Goal: Task Accomplishment & Management: Complete application form

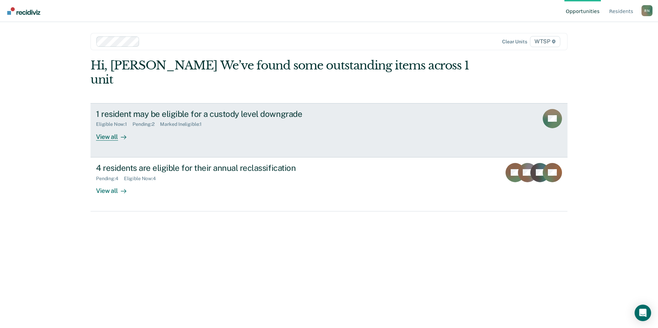
click at [110, 127] on div "View all" at bounding box center [115, 133] width 39 height 13
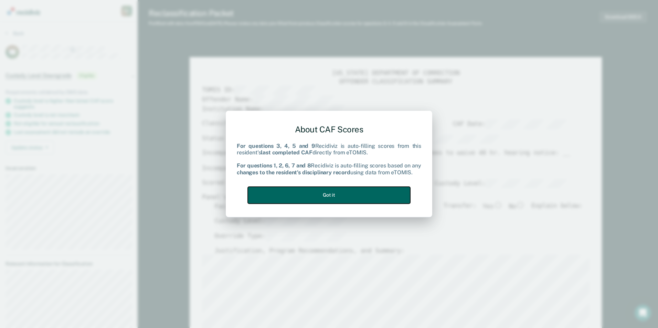
click at [329, 199] on button "Got it" at bounding box center [329, 195] width 162 height 17
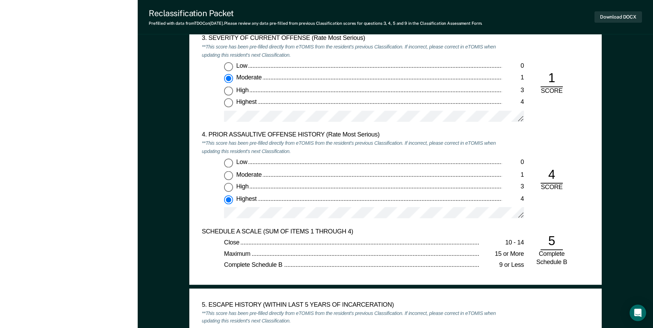
scroll to position [792, 0]
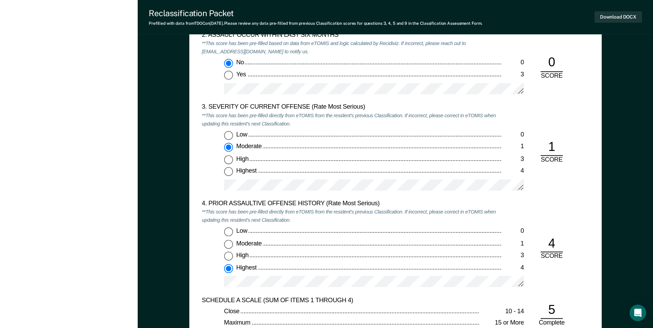
click at [275, 145] on div "Moderate" at bounding box center [368, 147] width 265 height 8
click at [233, 145] on input "Moderate 1" at bounding box center [228, 147] width 9 height 9
click at [284, 145] on div "Moderate" at bounding box center [368, 147] width 265 height 8
click at [233, 145] on input "Moderate 1" at bounding box center [228, 147] width 9 height 9
click at [275, 146] on div "Moderate" at bounding box center [368, 147] width 265 height 8
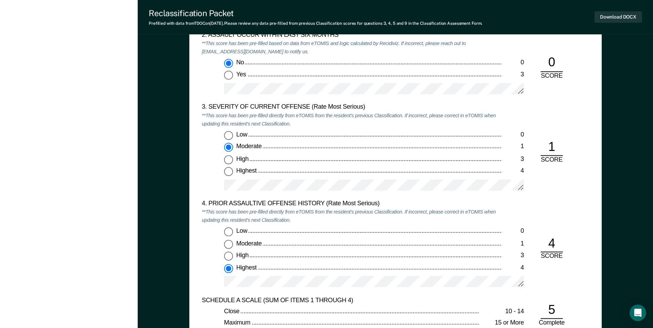
click at [233, 146] on input "Moderate 1" at bounding box center [228, 147] width 9 height 9
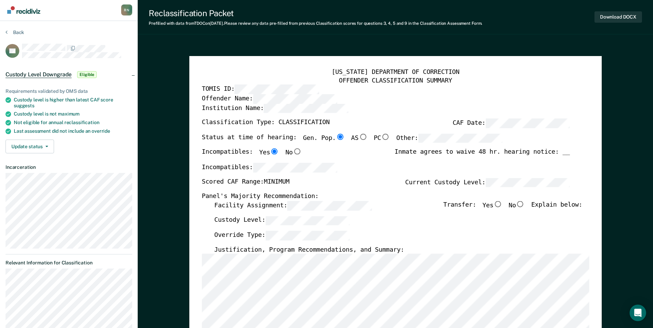
scroll to position [0, 0]
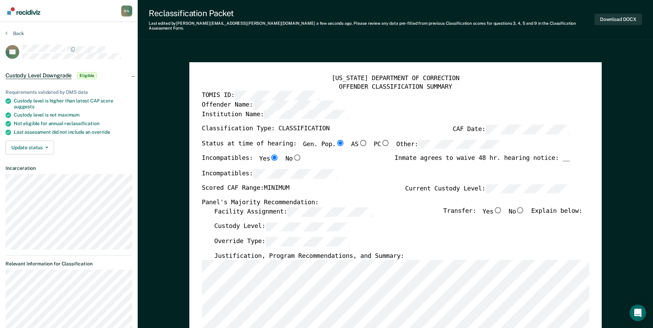
click at [525, 207] on input "No" at bounding box center [520, 210] width 9 height 6
type textarea "x"
radio input "true"
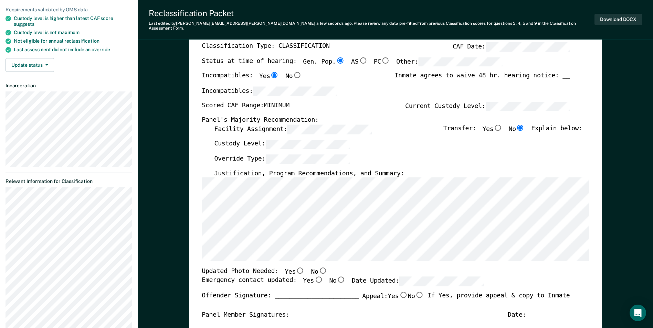
scroll to position [138, 0]
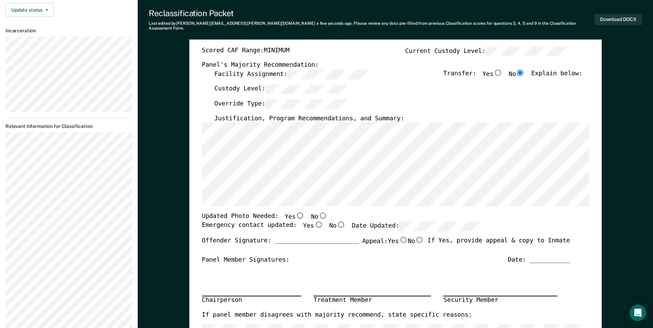
click at [318, 213] on input "No" at bounding box center [322, 216] width 9 height 6
type textarea "x"
radio input "true"
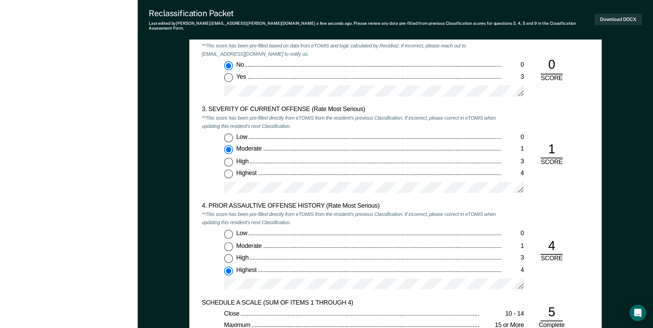
scroll to position [860, 0]
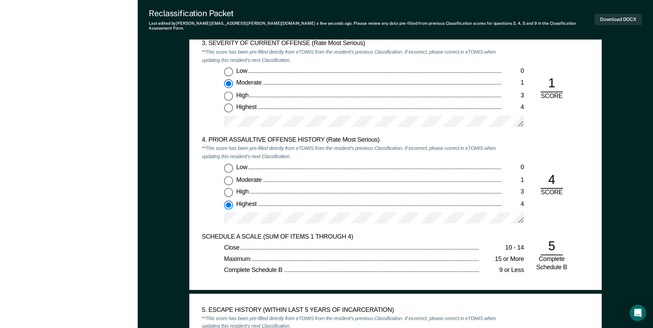
click at [273, 200] on div "Highest" at bounding box center [368, 204] width 265 height 8
click at [233, 200] on input "Highest 4" at bounding box center [228, 204] width 9 height 9
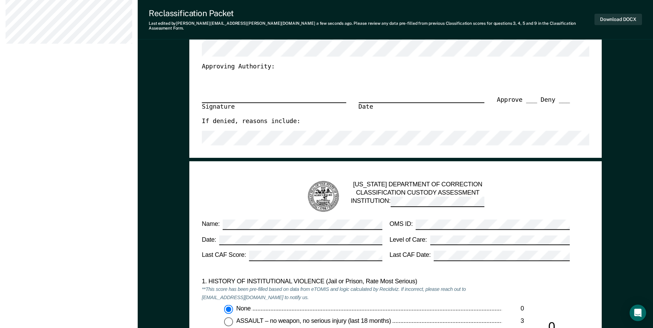
scroll to position [343, 0]
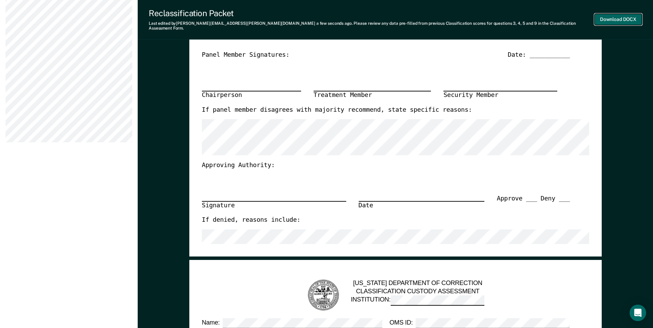
click at [612, 17] on button "Download DOCX" at bounding box center [617, 19] width 47 height 11
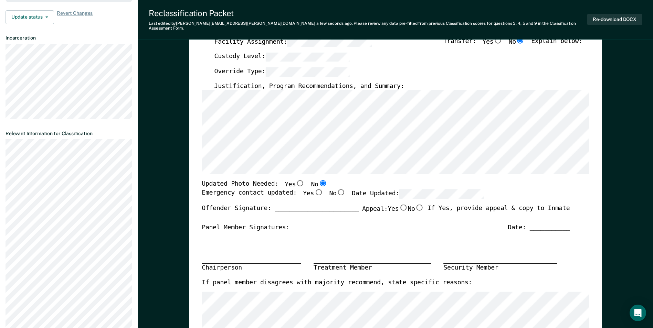
scroll to position [0, 0]
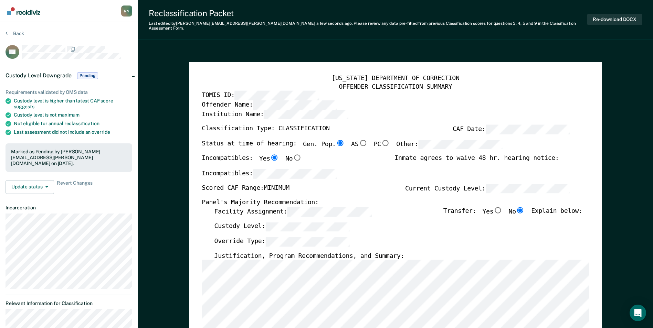
click at [126, 10] on div "R N" at bounding box center [126, 11] width 11 height 11
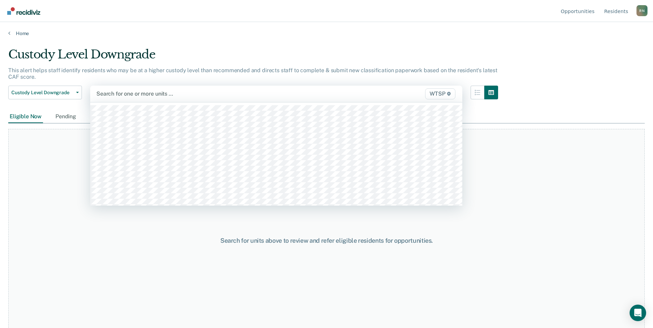
click at [440, 94] on span "WTSP" at bounding box center [440, 93] width 30 height 11
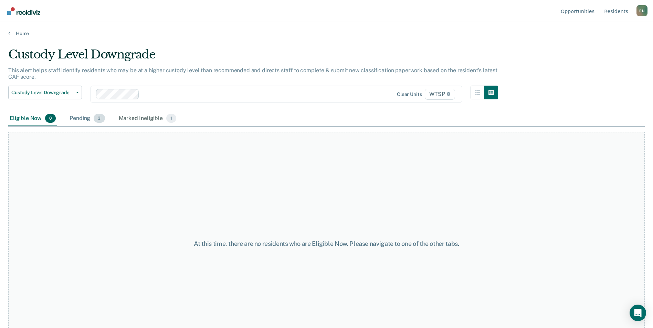
click at [81, 118] on div "Pending 3" at bounding box center [87, 118] width 38 height 15
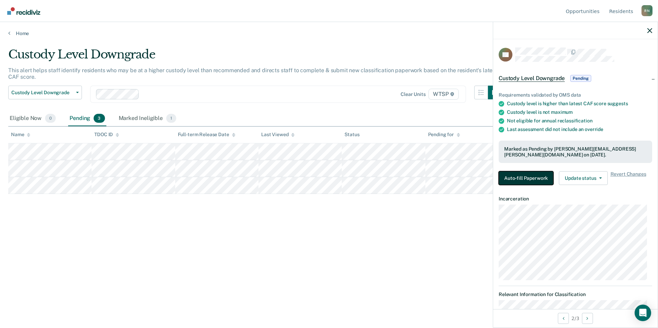
click at [537, 177] on button "Auto-fill Paperwork" at bounding box center [526, 178] width 55 height 14
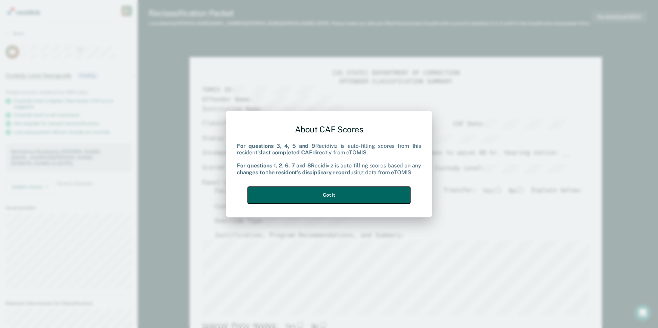
click at [334, 197] on button "Got it" at bounding box center [329, 195] width 162 height 17
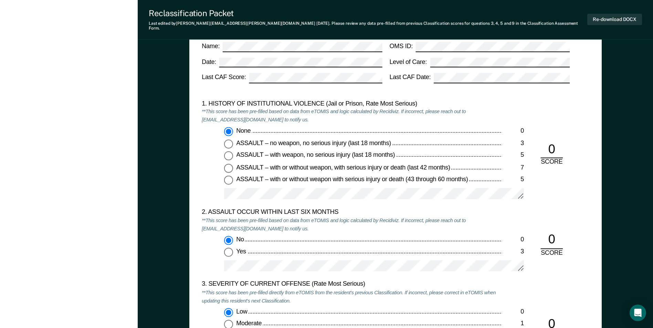
scroll to position [413, 0]
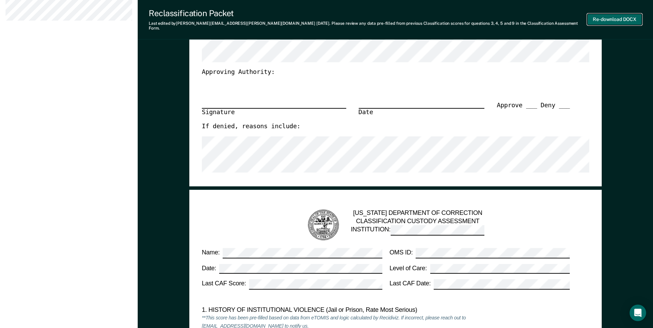
click at [607, 15] on button "Re-download DOCX" at bounding box center [614, 19] width 55 height 11
type textarea "x"
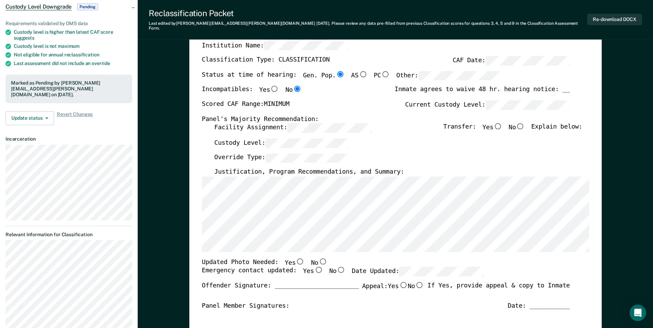
scroll to position [0, 0]
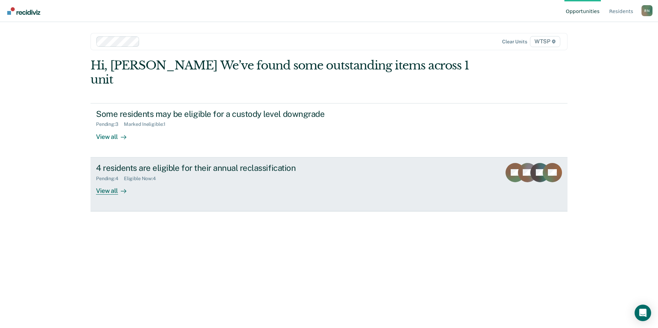
click at [107, 181] on div "View all" at bounding box center [115, 187] width 39 height 13
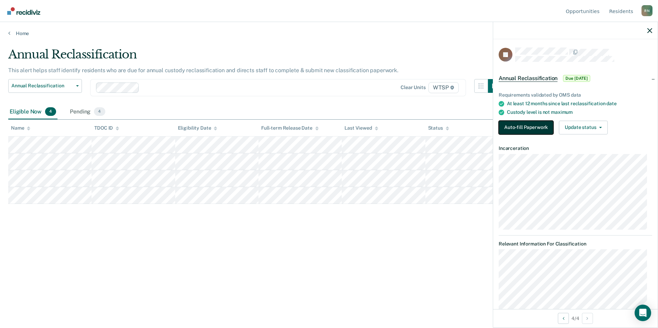
click at [539, 128] on button "Auto-fill Paperwork" at bounding box center [526, 128] width 55 height 14
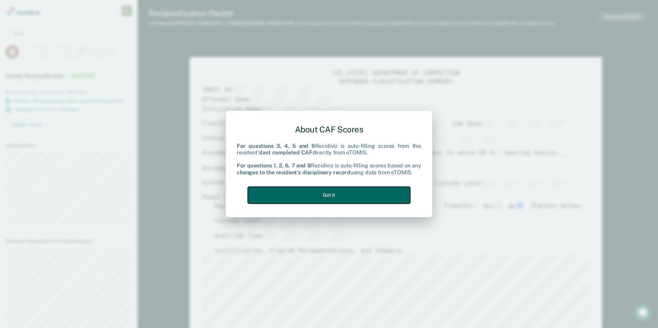
click at [373, 196] on button "Got it" at bounding box center [329, 195] width 162 height 17
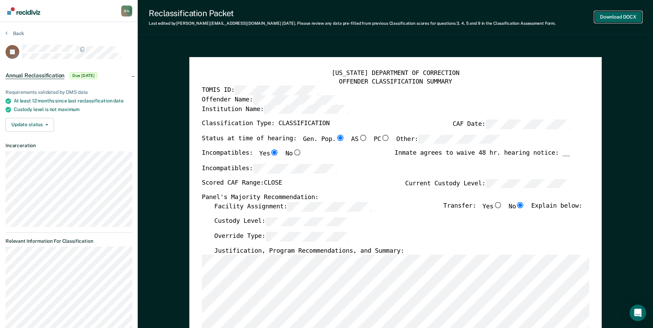
click at [610, 16] on button "Download DOCX" at bounding box center [617, 16] width 47 height 11
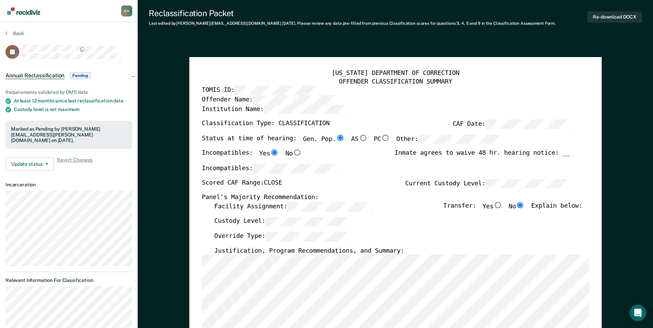
click at [125, 9] on div "R N" at bounding box center [126, 11] width 11 height 11
click at [39, 31] on div "Back" at bounding box center [69, 37] width 127 height 14
click at [15, 34] on button "Back" at bounding box center [15, 33] width 19 height 6
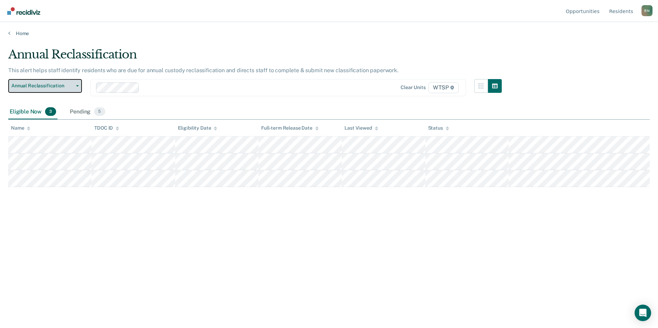
click at [77, 85] on button "Annual Reclassification" at bounding box center [45, 86] width 74 height 14
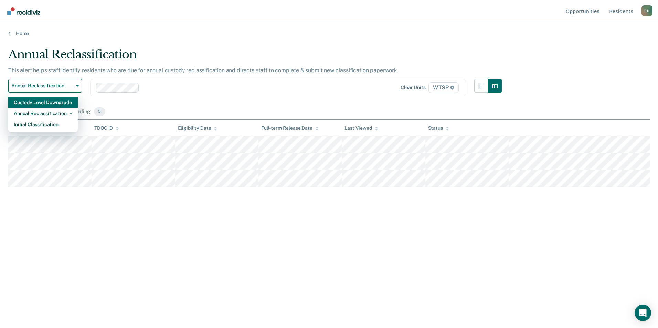
click at [54, 103] on div "Custody Level Downgrade" at bounding box center [43, 102] width 59 height 11
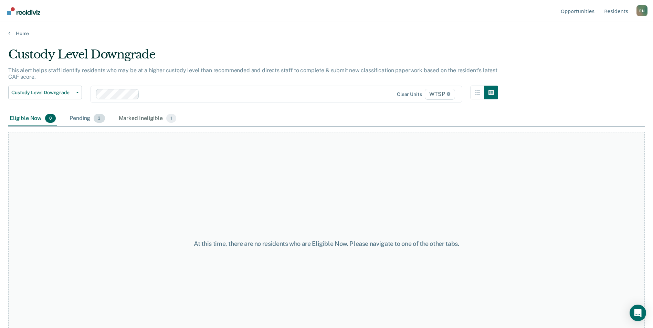
click at [79, 118] on div "Pending 3" at bounding box center [87, 118] width 38 height 15
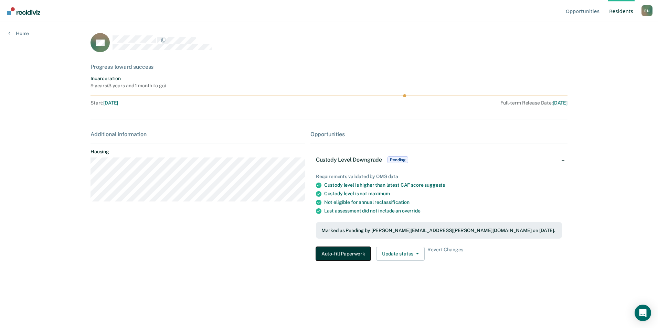
click at [341, 255] on button "Auto-fill Paperwork" at bounding box center [343, 254] width 55 height 14
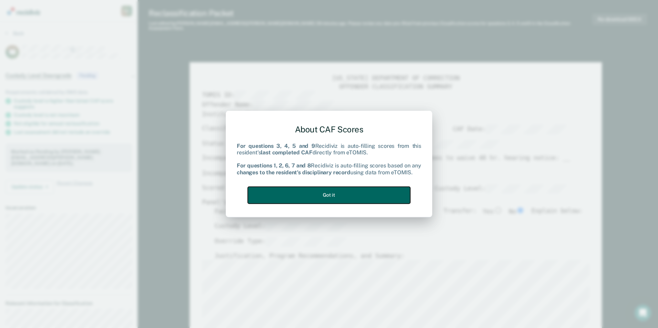
click at [327, 197] on button "Got it" at bounding box center [329, 195] width 162 height 17
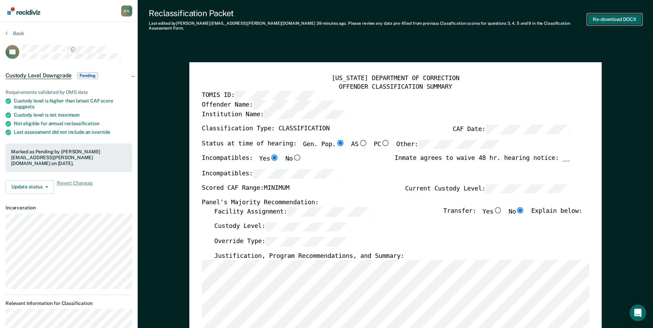
click at [607, 15] on button "Re-download DOCX" at bounding box center [614, 19] width 55 height 11
type textarea "x"
click at [14, 32] on button "Back" at bounding box center [15, 33] width 19 height 6
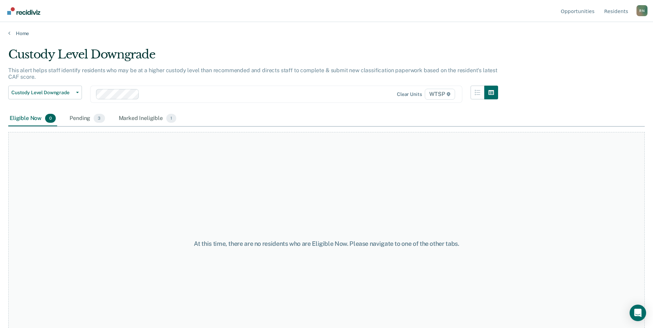
click at [29, 117] on div "Eligible Now 0" at bounding box center [32, 118] width 49 height 15
click at [83, 119] on div "Pending 3" at bounding box center [87, 118] width 38 height 15
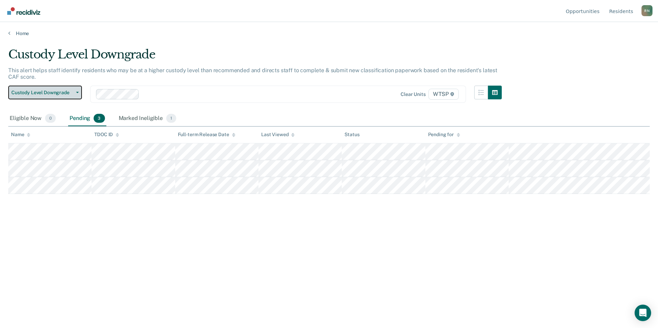
click at [76, 91] on button "Custody Level Downgrade" at bounding box center [45, 93] width 74 height 14
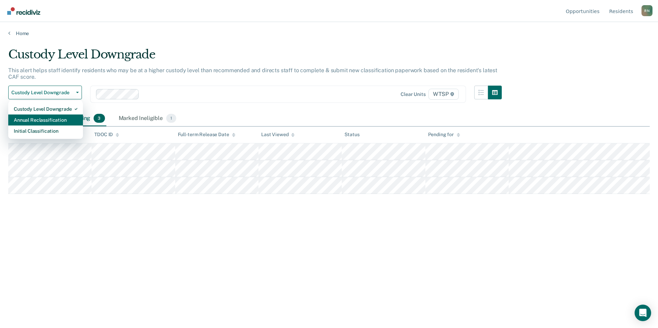
click at [61, 119] on div "Annual Reclassification" at bounding box center [46, 120] width 64 height 11
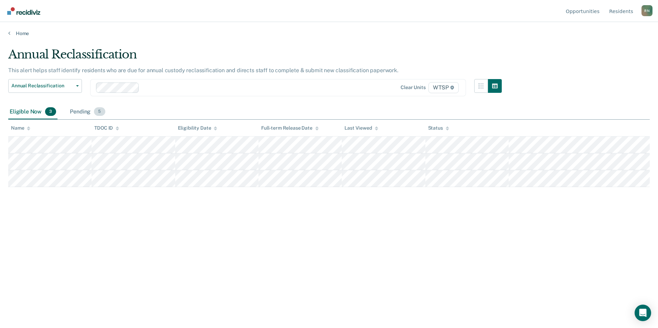
click at [78, 112] on div "Pending 5" at bounding box center [87, 112] width 38 height 15
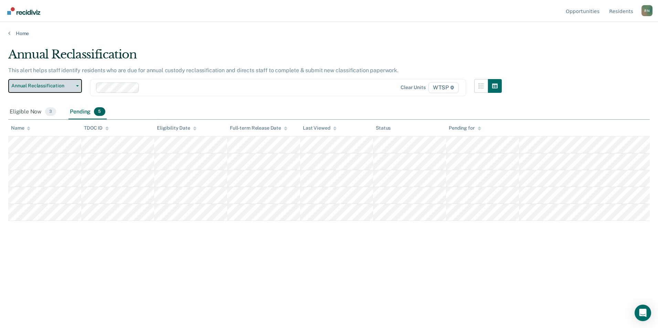
click at [77, 85] on icon "button" at bounding box center [77, 85] width 3 height 1
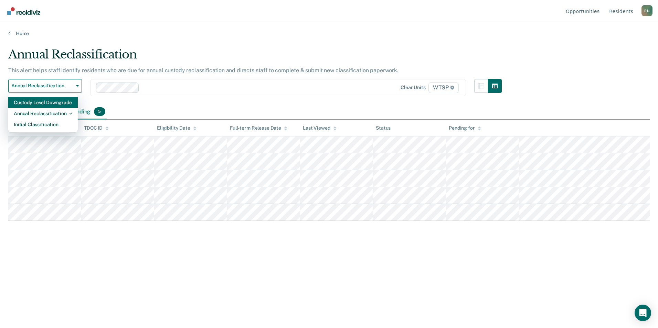
click at [61, 104] on div "Custody Level Downgrade" at bounding box center [43, 102] width 59 height 11
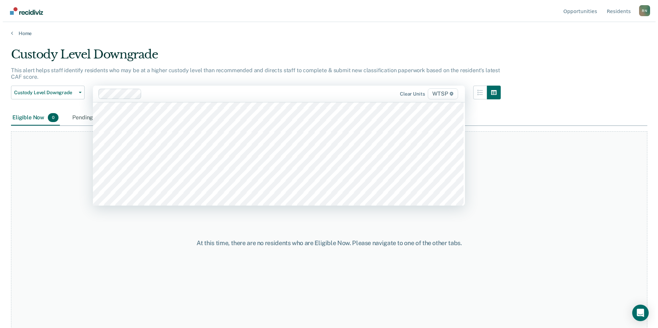
scroll to position [2856, 0]
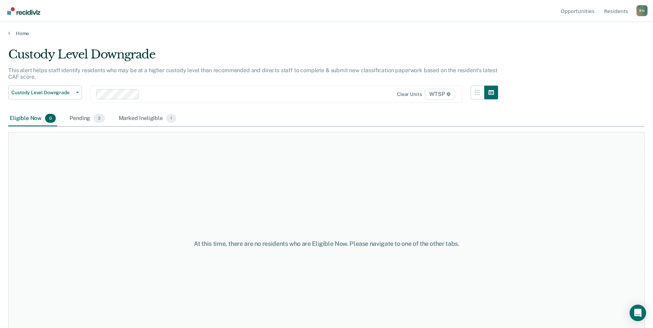
click at [146, 95] on div at bounding box center [244, 94] width 205 height 8
click at [76, 92] on span "button" at bounding box center [76, 92] width 6 height 1
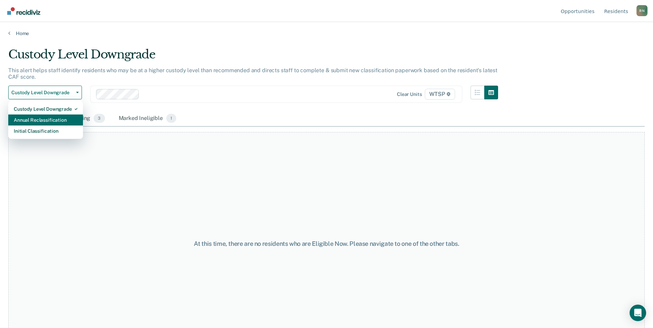
click at [59, 121] on div "Annual Reclassification" at bounding box center [46, 120] width 64 height 11
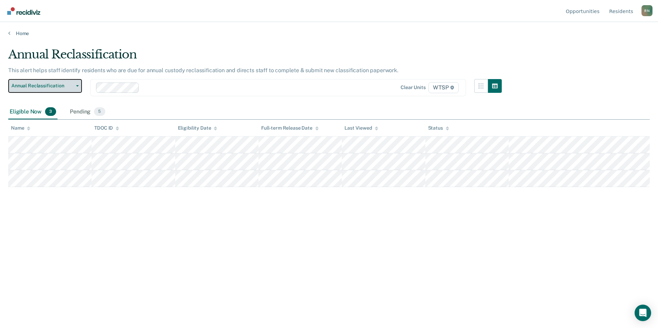
click at [78, 86] on icon "button" at bounding box center [77, 85] width 3 height 1
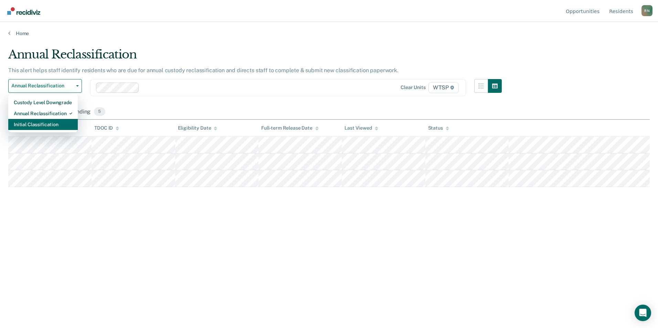
click at [46, 126] on div "Initial Classification" at bounding box center [43, 124] width 59 height 11
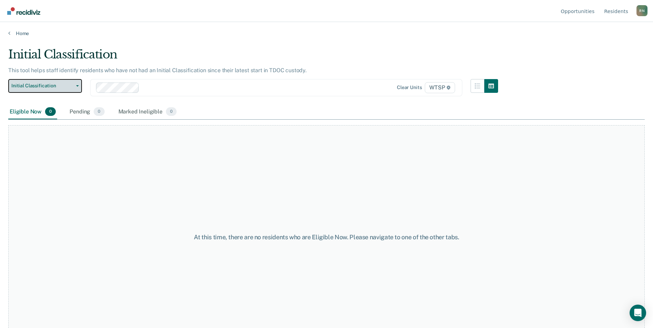
click at [79, 87] on button "Initial Classification" at bounding box center [45, 86] width 74 height 14
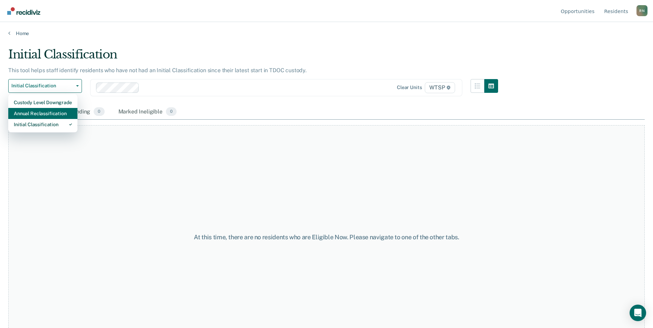
click at [59, 115] on div "Annual Reclassification" at bounding box center [43, 113] width 58 height 11
